Goal: Find specific page/section: Find specific page/section

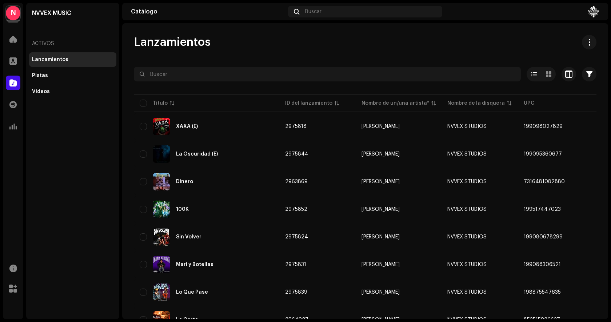
click at [17, 15] on div "N" at bounding box center [13, 13] width 15 height 15
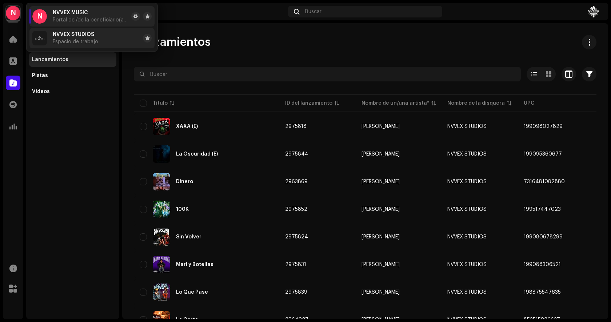
click at [84, 36] on span "NVVEX STUDIOS" at bounding box center [73, 35] width 41 height 6
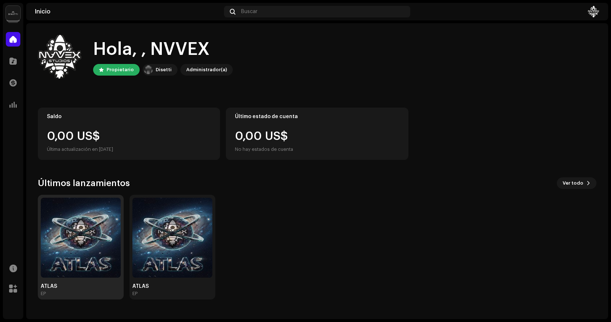
click at [79, 227] on img at bounding box center [81, 238] width 80 height 80
